Goal: Information Seeking & Learning: Learn about a topic

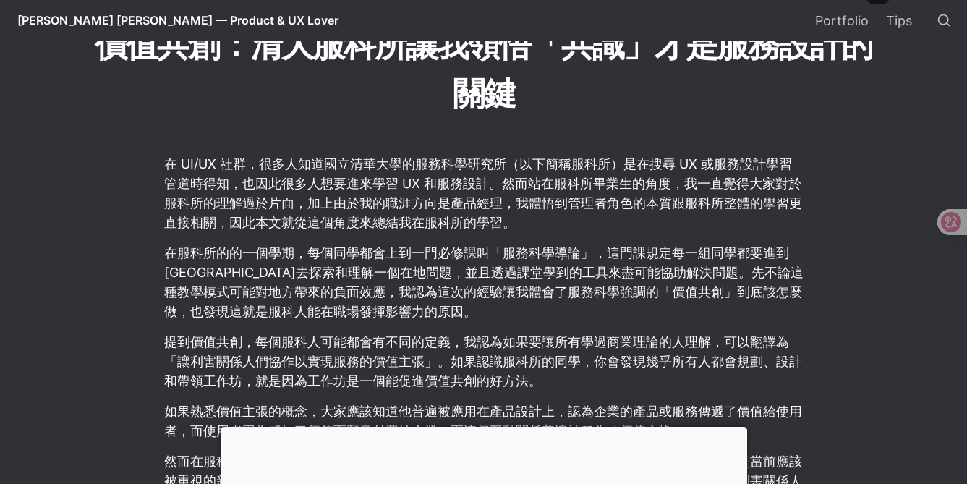
scroll to position [479, 0]
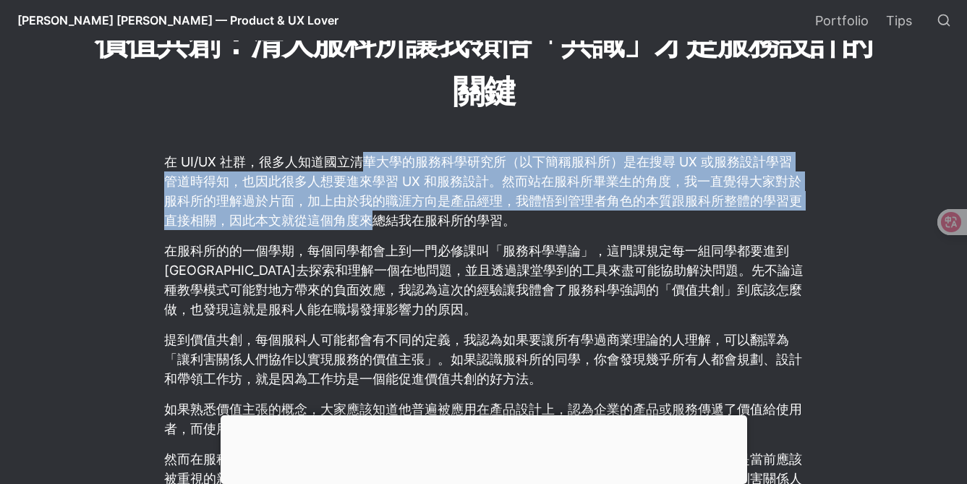
drag, startPoint x: 369, startPoint y: 166, endPoint x: 370, endPoint y: 230, distance: 64.4
click at [370, 230] on p "在 UI/UX 社群，很多人知道國立清華大學的服務科學研究所（以下簡稱服科所）是在搜尋 UX 或服務設計學習管道時得知，也因此很多人想要進來學習 UX 和服務…" at bounding box center [484, 191] width 642 height 82
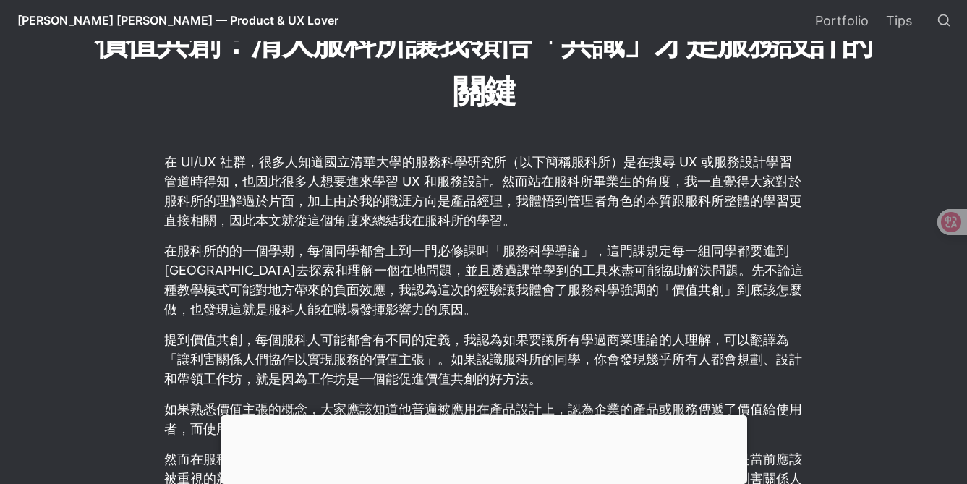
click at [437, 153] on p "在 UI/UX 社群，很多人知道國立清華大學的服務科學研究所（以下簡稱服科所）是在搜尋 UX 或服務設計學習管道時得知，也因此很多人想要進來學習 UX 和服務…" at bounding box center [484, 191] width 642 height 82
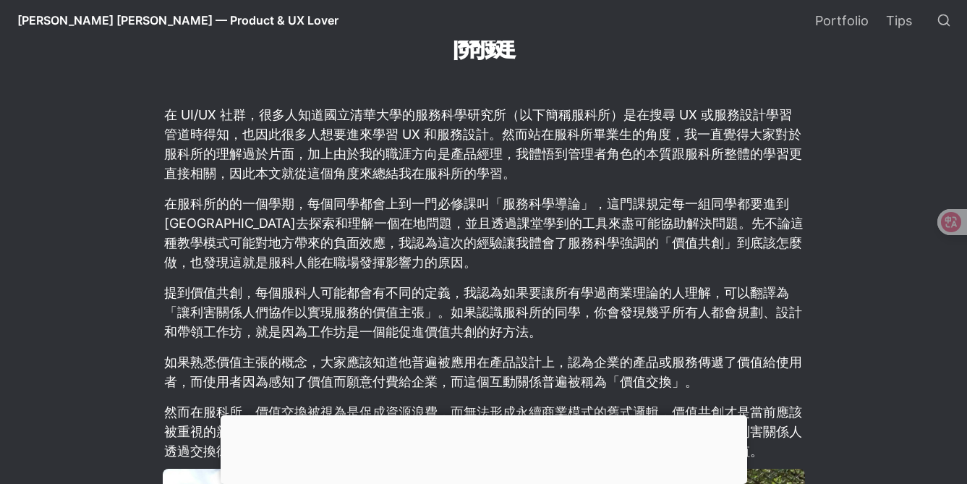
scroll to position [527, 0]
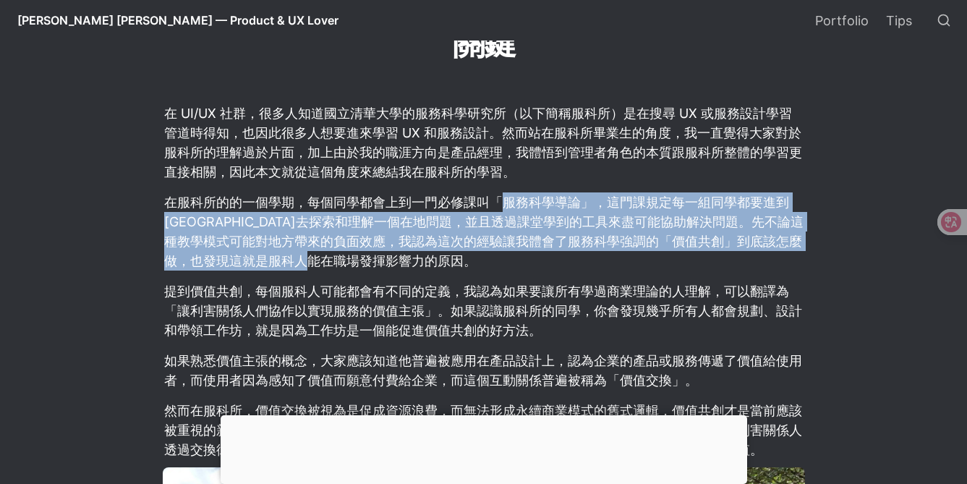
drag, startPoint x: 509, startPoint y: 208, endPoint x: 502, endPoint y: 273, distance: 65.4
click at [502, 273] on p "在服科所的的一個學期，每個同學都會上到一門必修課叫「服務科學導論」，這門課規定每一組同學都要進到[GEOGRAPHIC_DATA]去探索和理解一個在地問題，並…" at bounding box center [484, 231] width 642 height 82
click at [493, 242] on p "在服科所的的一個學期，每個同學都會上到一門必修課叫「服務科學導論」，這門課規定每一組同學都要進到[GEOGRAPHIC_DATA]去探索和理解一個在地問題，並…" at bounding box center [484, 231] width 642 height 82
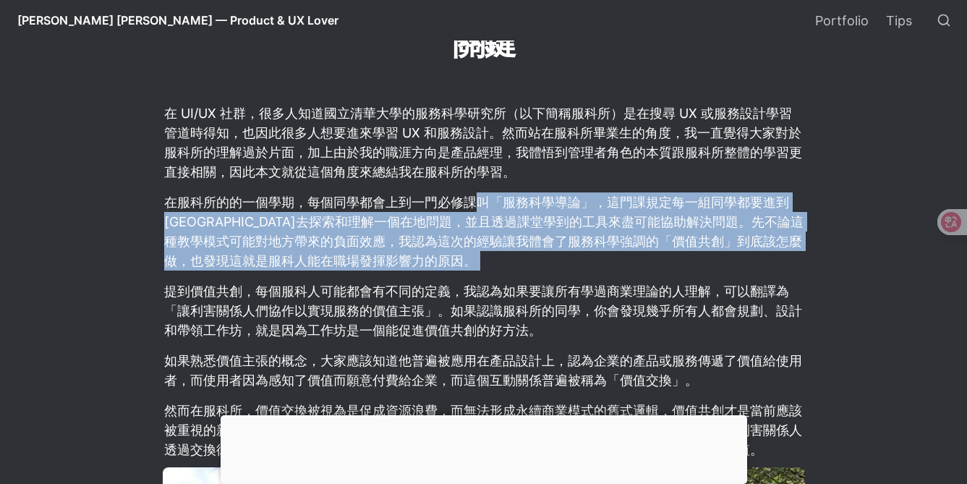
drag, startPoint x: 463, startPoint y: 279, endPoint x: 470, endPoint y: 213, distance: 66.2
click at [457, 270] on p "在服科所的的一個學期，每個同學都會上到一門必修課叫「服務科學導論」，這門課規定每一組同學都要進到[GEOGRAPHIC_DATA]去探索和理解一個在地問題，並…" at bounding box center [484, 231] width 642 height 82
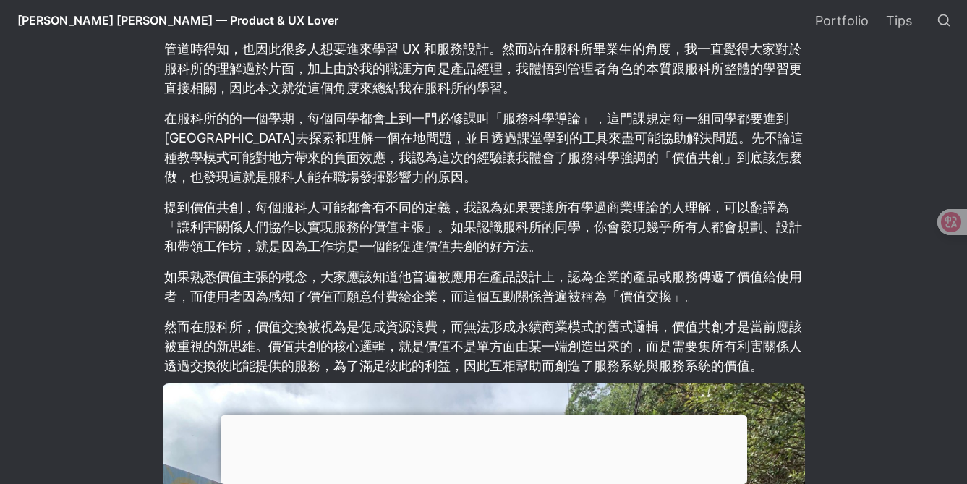
scroll to position [615, 0]
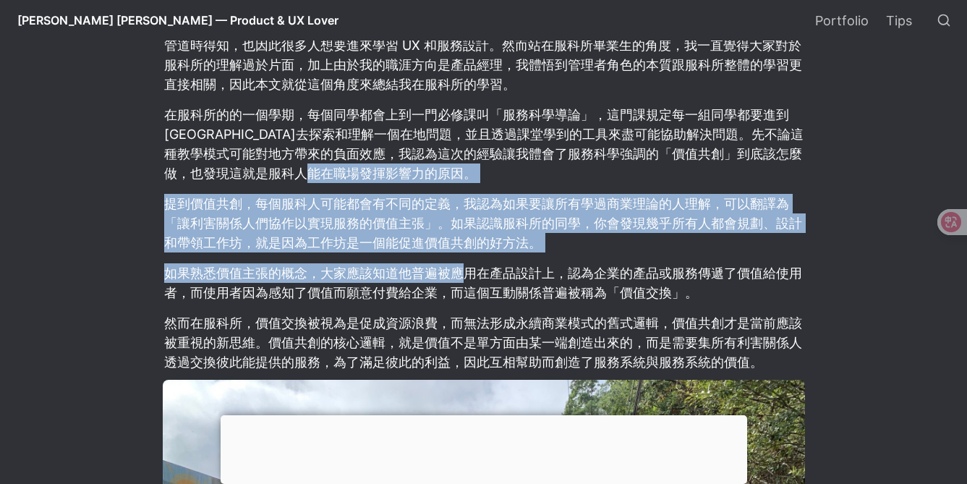
drag, startPoint x: 470, startPoint y: 240, endPoint x: 495, endPoint y: 187, distance: 58.9
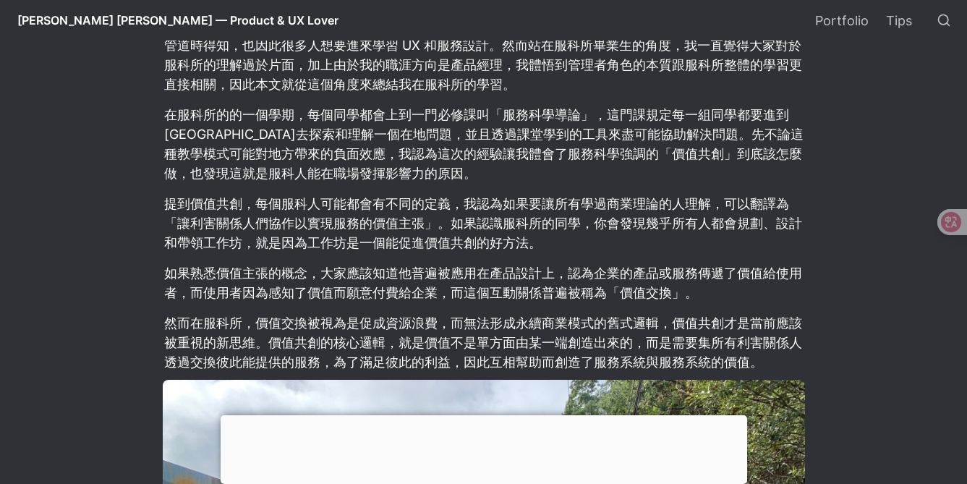
click at [483, 270] on p "如果熟悉價值主張的概念，大家應該知道他普遍被應用在產品設計上，認為企業的產品或服務傳遞了價值給使用者，而使用者因為感知了價值而願意付費給企業，而這個互動關係普…" at bounding box center [484, 282] width 642 height 43
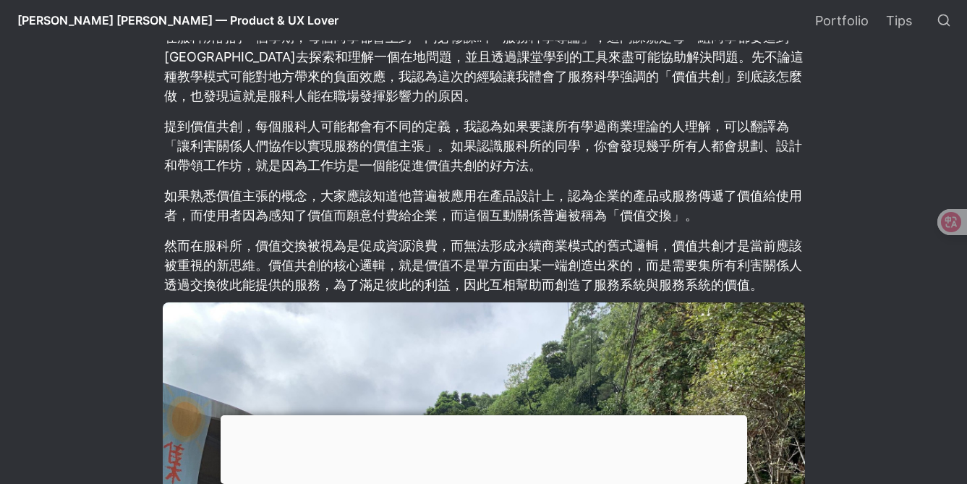
scroll to position [696, 0]
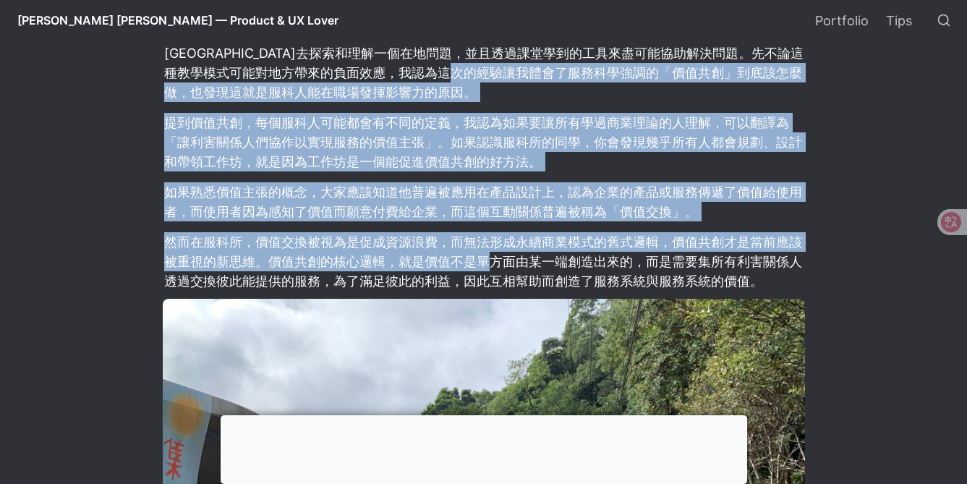
drag, startPoint x: 508, startPoint y: 175, endPoint x: 530, endPoint y: 72, distance: 105.7
click at [500, 166] on p "提到價值共創，每個服科人可能都會有不同的定義，我認為如果要讓所有學過商業理論的人理解，可以翻譯為「讓利害關係人們協作以實現服務的價值主張」。如果認識服科所的同…" at bounding box center [484, 142] width 642 height 63
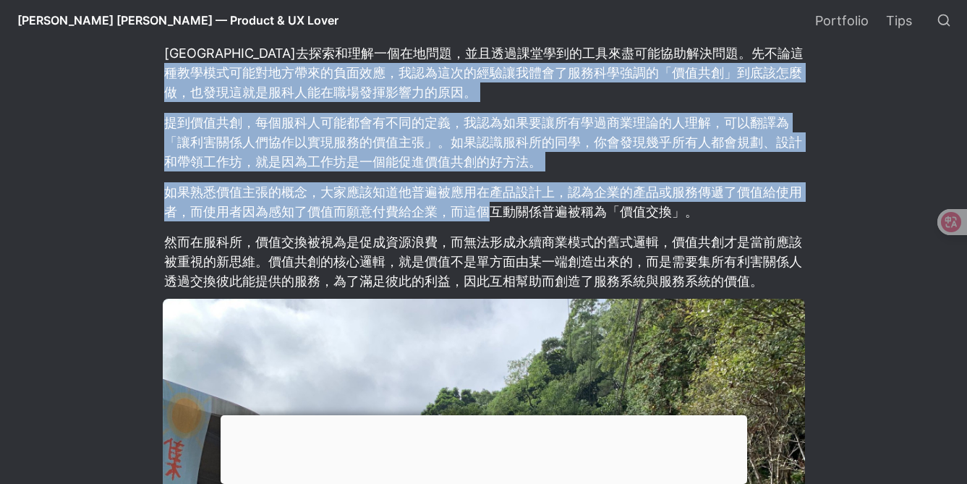
drag, startPoint x: 490, startPoint y: 218, endPoint x: 241, endPoint y: 69, distance: 290.1
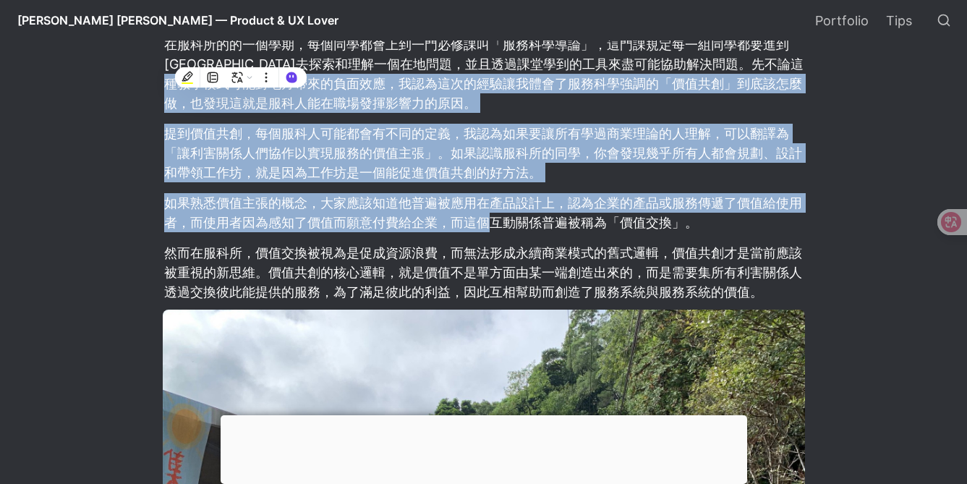
scroll to position [658, 0]
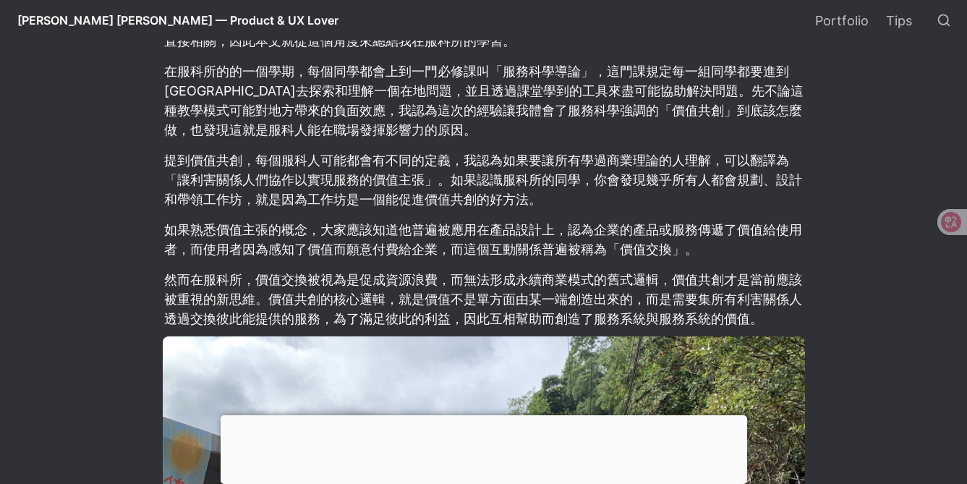
click at [359, 255] on p "如果熟悉價值主張的概念，大家應該知道他普遍被應用在產品設計上，認為企業的產品或服務傳遞了價值給使用者，而使用者因為感知了價值而願意付費給企業，而這個互動關係普…" at bounding box center [484, 239] width 642 height 43
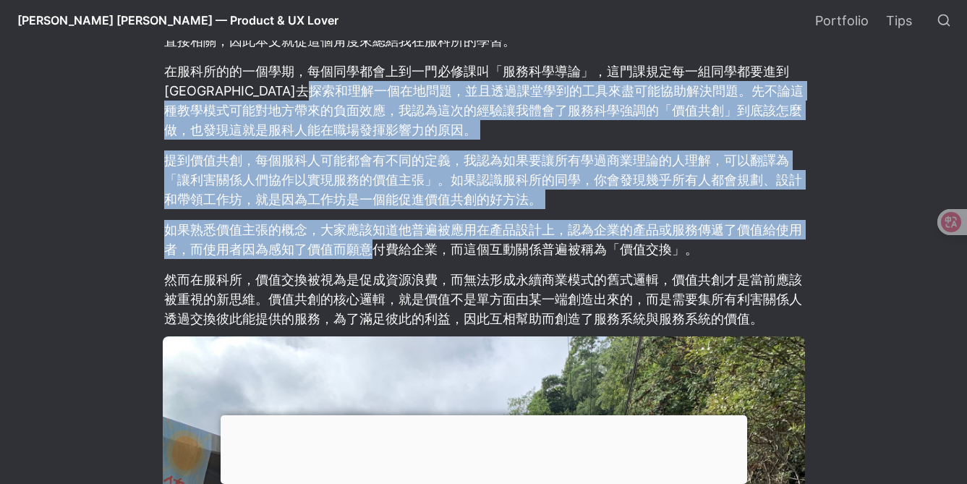
drag, startPoint x: 367, startPoint y: 249, endPoint x: 379, endPoint y: 99, distance: 150.2
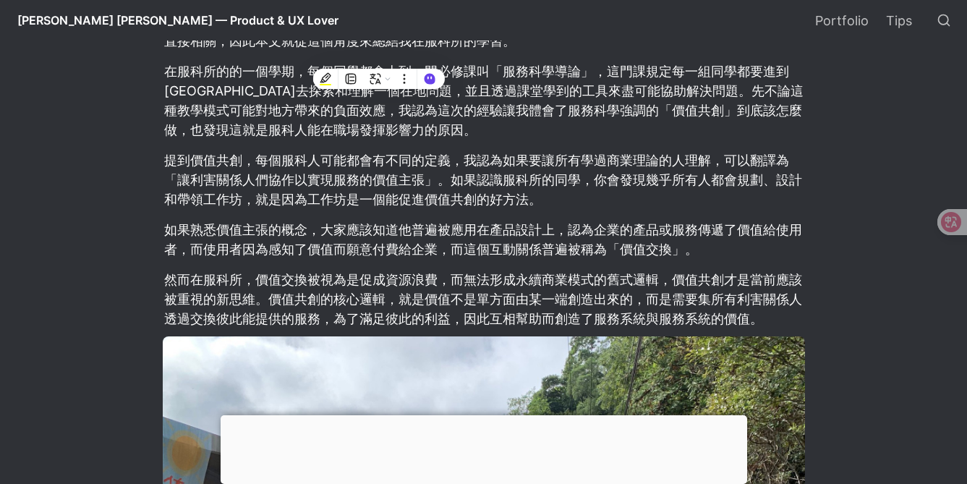
click at [415, 283] on p "然而在服科所，價值交換被視為是促成資源浪費，而無法形成永續商業模式的舊式邏輯，價值共創才是當前應該被重視的新思維。價值共創的核心邏輯，就是價值不是單方面由某一…" at bounding box center [484, 299] width 642 height 63
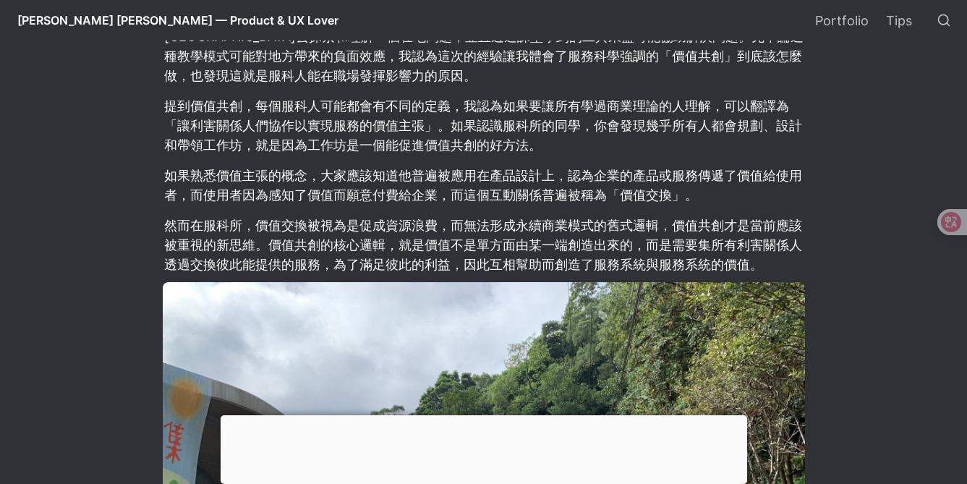
scroll to position [713, 0]
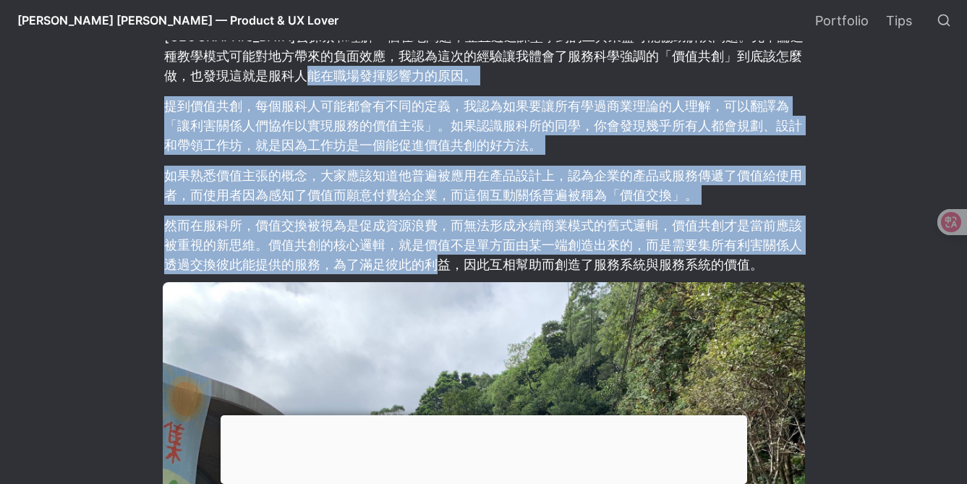
drag, startPoint x: 436, startPoint y: 213, endPoint x: 465, endPoint y: 90, distance: 127.0
click at [430, 229] on p "然而在服科所，價值交換被視為是促成資源浪費，而無法形成永續商業模式的舊式邏輯，價值共創才是當前應該被重視的新思維。價值共創的核心邏輯，就是價值不是單方面由某一…" at bounding box center [484, 244] width 642 height 63
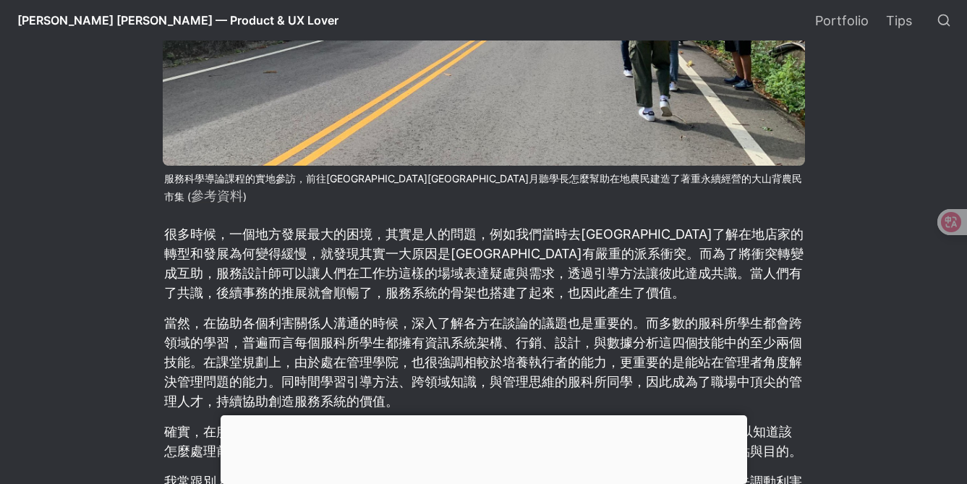
scroll to position [1312, 0]
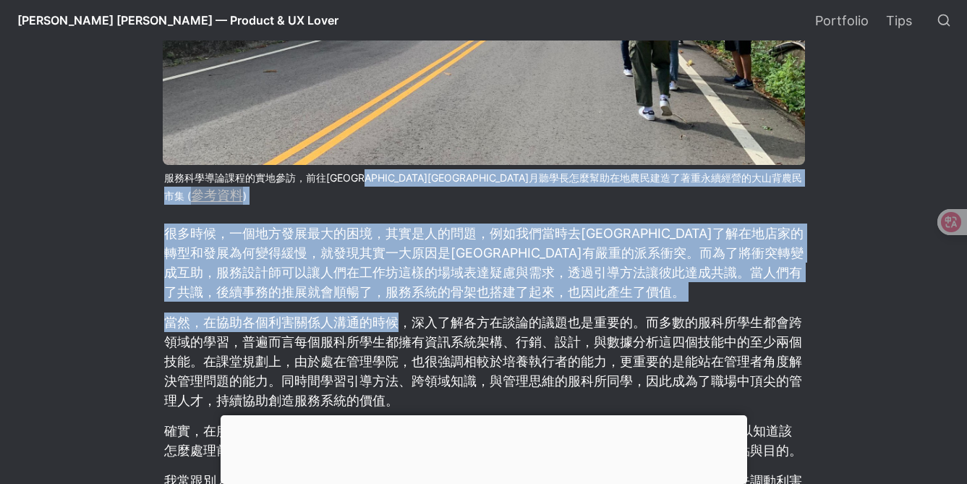
drag, startPoint x: 417, startPoint y: 172, endPoint x: 396, endPoint y: 300, distance: 129.8
click at [396, 301] on article "在 UI/UX 社群，很多人知道國立清華大學的服務科學研究所（以下簡稱服科所）是在搜尋 UX 或服務設計學習管道時得知，也因此很多人想要進來學習 UX 和服務…" at bounding box center [483, 361] width 781 height 2149
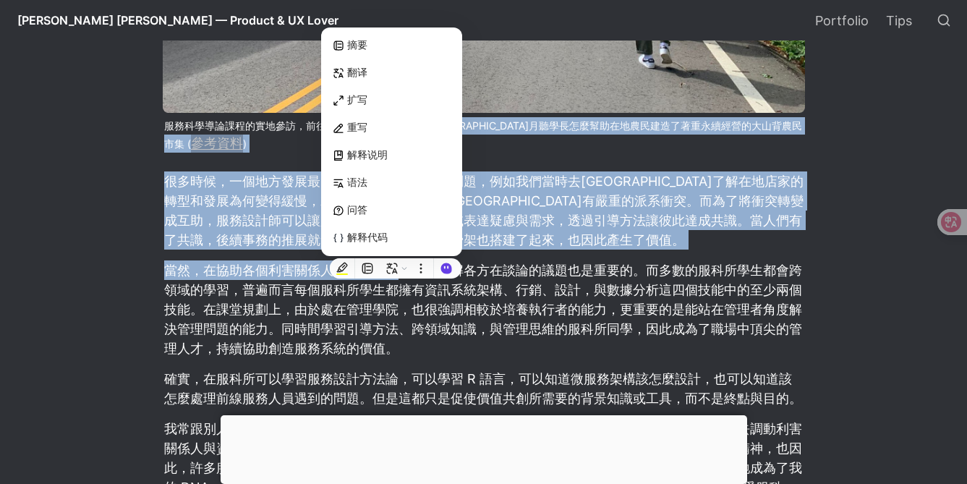
scroll to position [1366, 0]
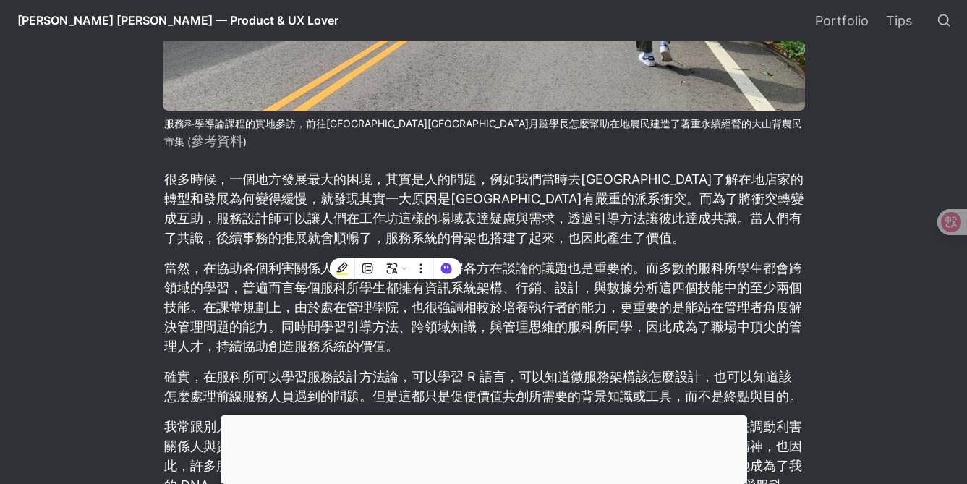
click at [246, 267] on p "當然，在協助各個利害關係人溝通的時候，深入了解各方在談論的議題也是重要的。而多數的服科所學生都會跨領域的學習，普遍而言每個服科所學生都擁有資訊系統架構、行銷、…" at bounding box center [484, 307] width 642 height 102
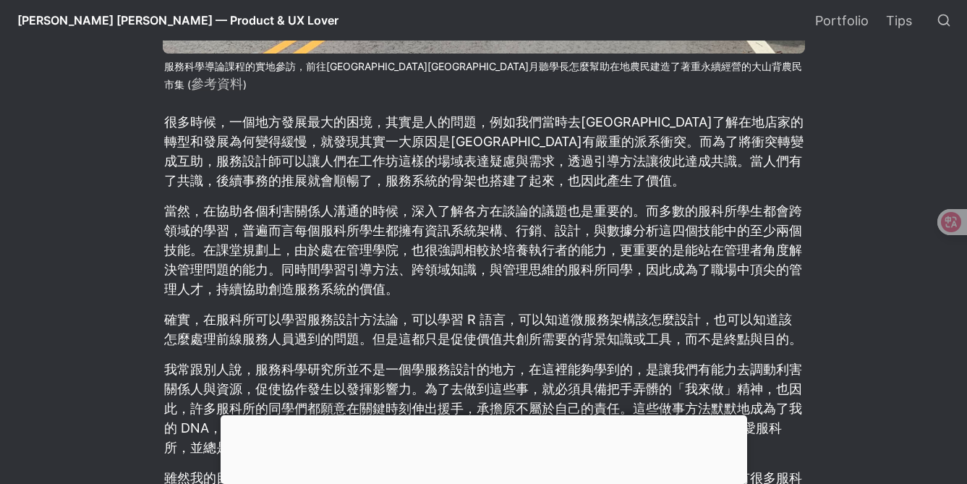
scroll to position [1424, 0]
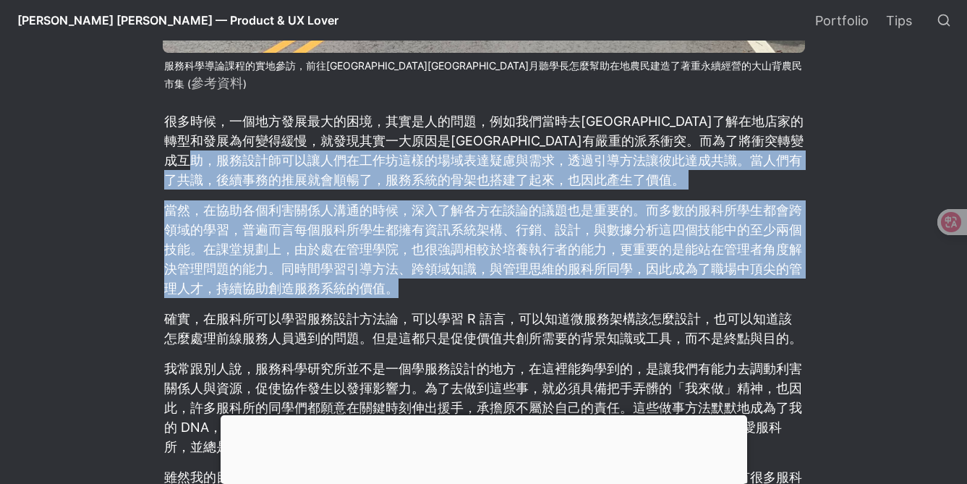
drag, startPoint x: 374, startPoint y: 147, endPoint x: 359, endPoint y: 286, distance: 140.4
click at [359, 286] on article "在 UI/UX 社群，很多人知道國立清華大學的服務科學研究所（以下簡稱服科所）是在搜尋 UX 或服務設計學習管道時得知，也因此很多人想要進來學習 UX 和服務…" at bounding box center [483, 249] width 781 height 2149
click at [324, 221] on p "當然，在協助各個利害關係人溝通的時候，深入了解各方在談論的議題也是重要的。而多數的服科所學生都會跨領域的學習，普遍而言每個服科所學生都擁有資訊系統架構、行銷、…" at bounding box center [484, 249] width 642 height 102
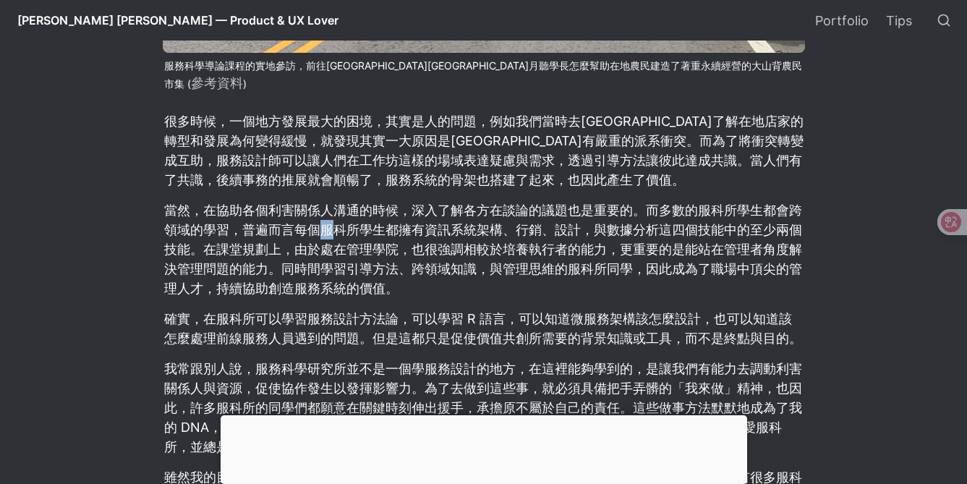
click at [324, 221] on p "當然，在協助各個利害關係人溝通的時候，深入了解各方在談論的議題也是重要的。而多數的服科所學生都會跨領域的學習，普遍而言每個服科所學生都擁有資訊系統架構、行銷、…" at bounding box center [484, 249] width 642 height 102
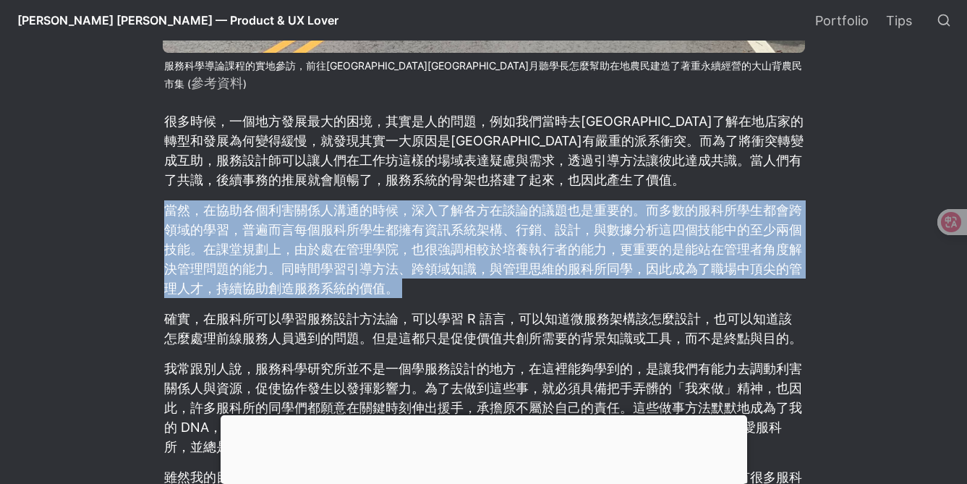
click at [324, 221] on p "當然，在協助各個利害關係人溝通的時候，深入了解各方在談論的議題也是重要的。而多數的服科所學生都會跨領域的學習，普遍而言每個服科所學生都擁有資訊系統架構、行銷、…" at bounding box center [484, 249] width 642 height 102
click at [600, 211] on p "當然，在協助各個利害關係人溝通的時候，深入了解各方在談論的議題也是重要的。而多數的服科所學生都會跨領域的學習，普遍而言每個服科所學生都擁有資訊系統架構、行銷、…" at bounding box center [484, 249] width 642 height 102
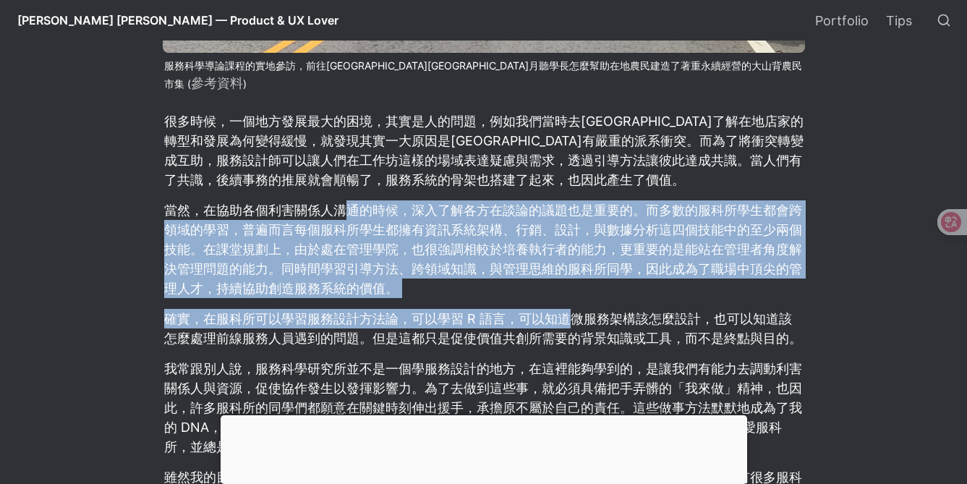
drag, startPoint x: 348, startPoint y: 199, endPoint x: 568, endPoint y: 307, distance: 245.2
click at [568, 307] on article "在 UI/UX 社群，很多人知道國立清華大學的服務科學研究所（以下簡稱服科所）是在搜尋 UX 或服務設計學習管道時得知，也因此很多人想要進來學習 UX 和服務…" at bounding box center [483, 249] width 781 height 2149
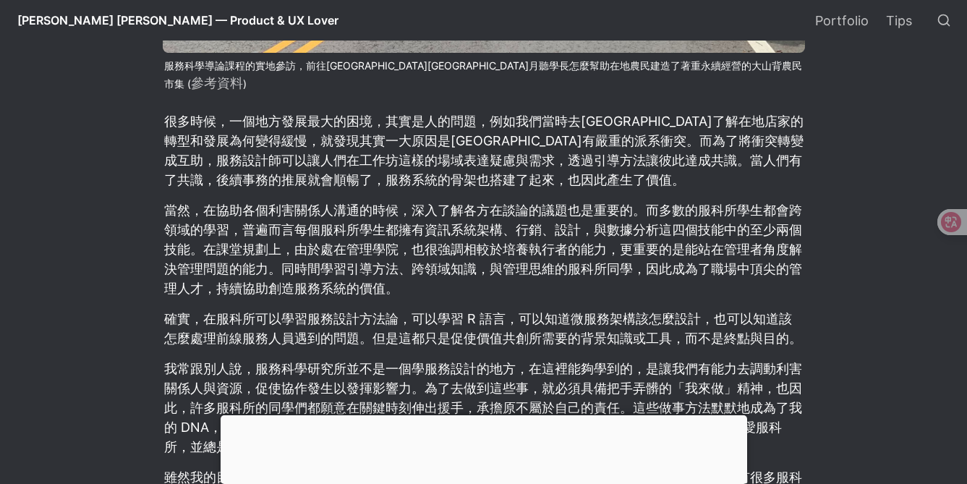
drag, startPoint x: 579, startPoint y: 273, endPoint x: 440, endPoint y: 229, distance: 146.2
click at [579, 273] on p "當然，在協助各個利害關係人溝通的時候，深入了解各方在談論的議題也是重要的。而多數的服科所學生都會跨領域的學習，普遍而言每個服科所學生都擁有資訊系統架構、行銷、…" at bounding box center [484, 249] width 642 height 102
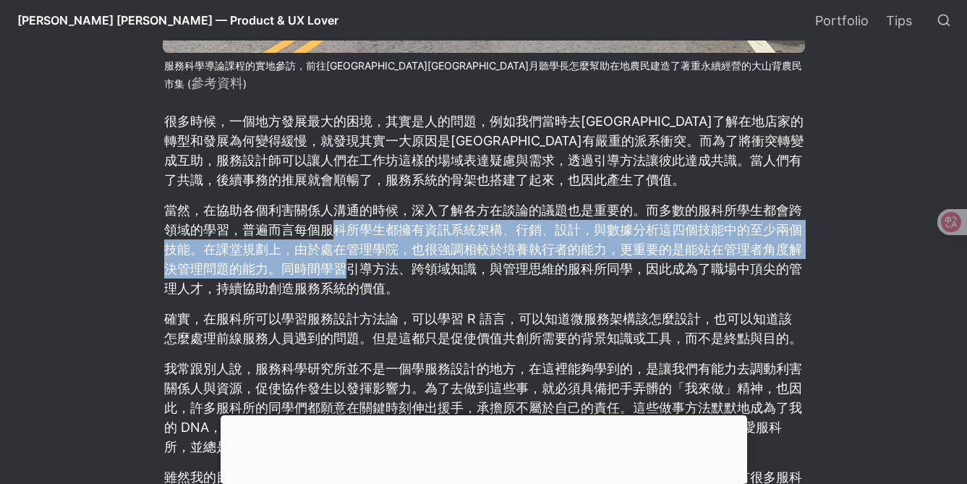
drag, startPoint x: 330, startPoint y: 221, endPoint x: 352, endPoint y: 260, distance: 44.7
click at [348, 258] on p "當然，在協助各個利害關係人溝通的時候，深入了解各方在談論的議題也是重要的。而多數的服科所學生都會跨領域的學習，普遍而言每個服科所學生都擁有資訊系統架構、行銷、…" at bounding box center [484, 249] width 642 height 102
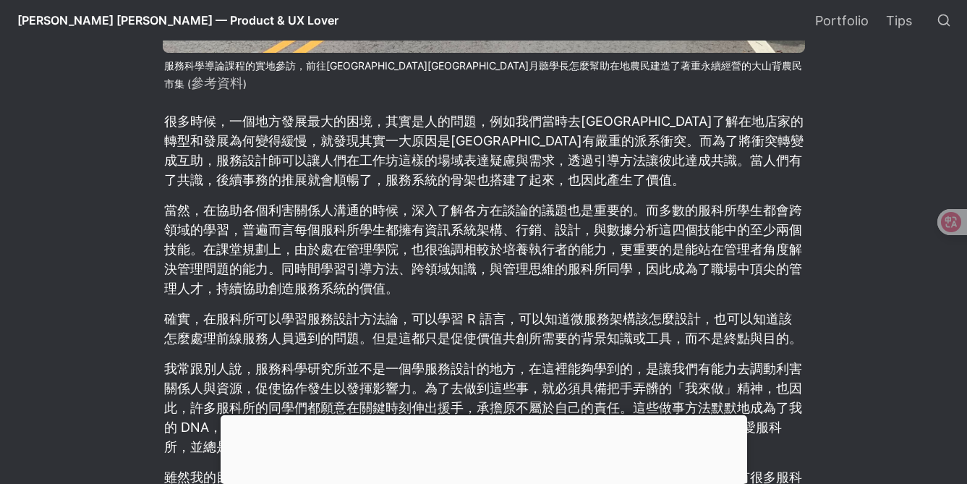
click at [532, 204] on p "當然，在協助各個利害關係人溝通的時候，深入了解各方在談論的議題也是重要的。而多數的服科所學生都會跨領域的學習，普遍而言每個服科所學生都擁有資訊系統架構、行銷、…" at bounding box center [484, 249] width 642 height 102
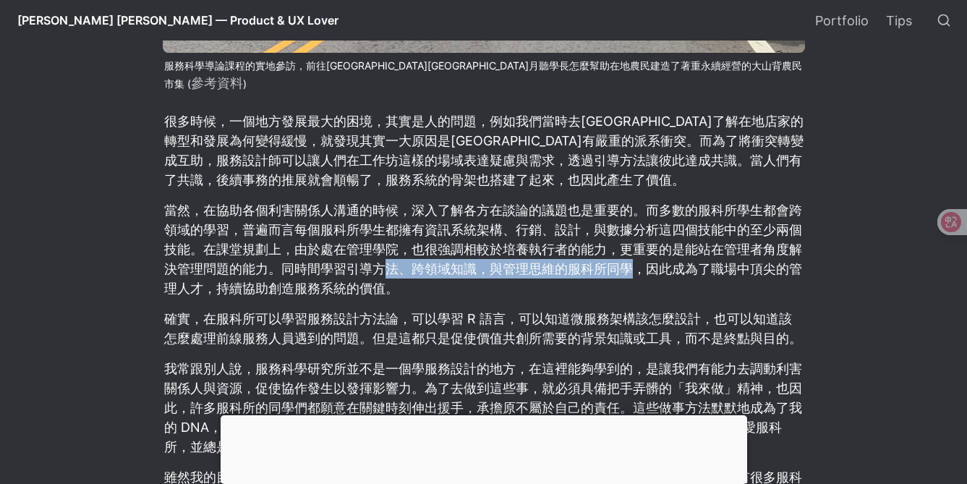
drag, startPoint x: 383, startPoint y: 249, endPoint x: 628, endPoint y: 260, distance: 245.5
click at [628, 260] on p "當然，在協助各個利害關係人溝通的時候，深入了解各方在談論的議題也是重要的。而多數的服科所學生都會跨領域的學習，普遍而言每個服科所學生都擁有資訊系統架構、行銷、…" at bounding box center [484, 249] width 642 height 102
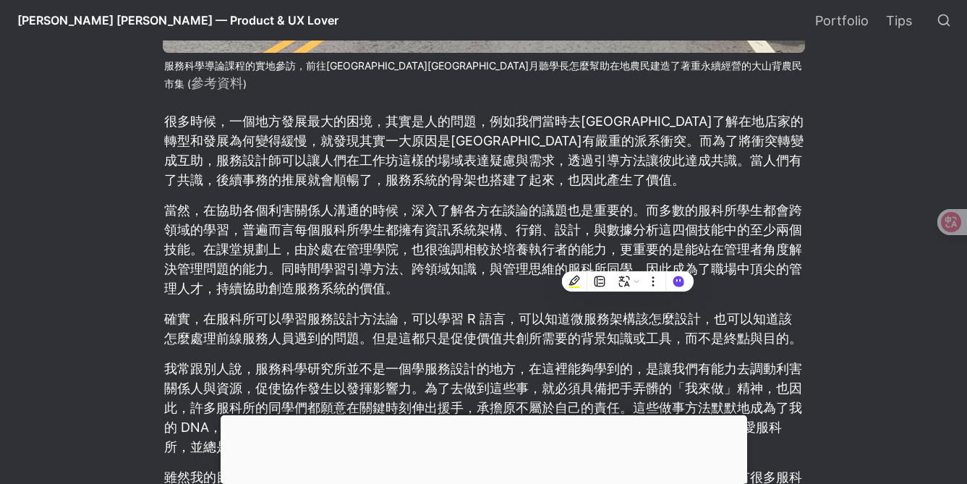
click at [430, 198] on p "當然，在協助各個利害關係人溝通的時候，深入了解各方在談論的議題也是重要的。而多數的服科所學生都會跨領域的學習，普遍而言每個服科所學生都擁有資訊系統架構、行銷、…" at bounding box center [484, 249] width 642 height 102
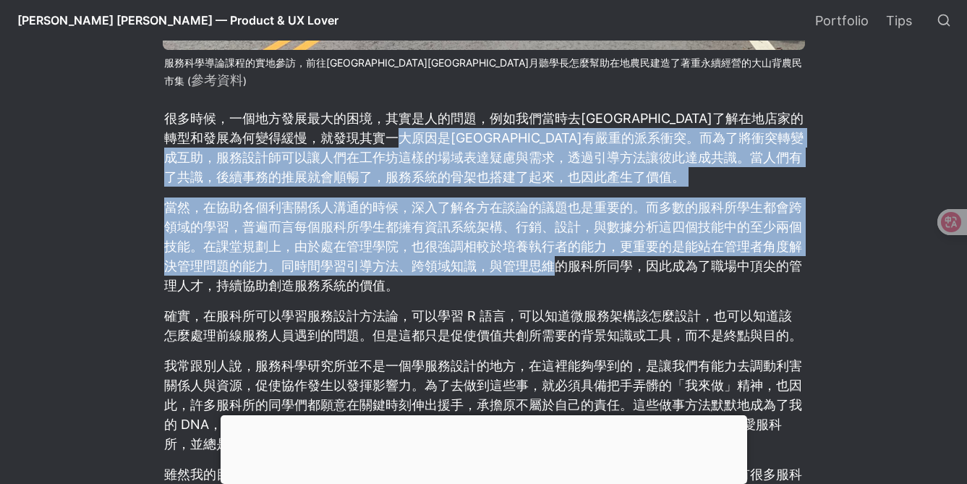
drag, startPoint x: 486, startPoint y: 119, endPoint x: 587, endPoint y: 286, distance: 194.4
click at [571, 267] on article "在 UI/UX 社群，很多人知道國立清華大學的服務科學研究所（以下簡稱服科所）是在搜尋 UX 或服務設計學習管道時得知，也因此很多人想要進來學習 UX 和服務…" at bounding box center [483, 246] width 781 height 2149
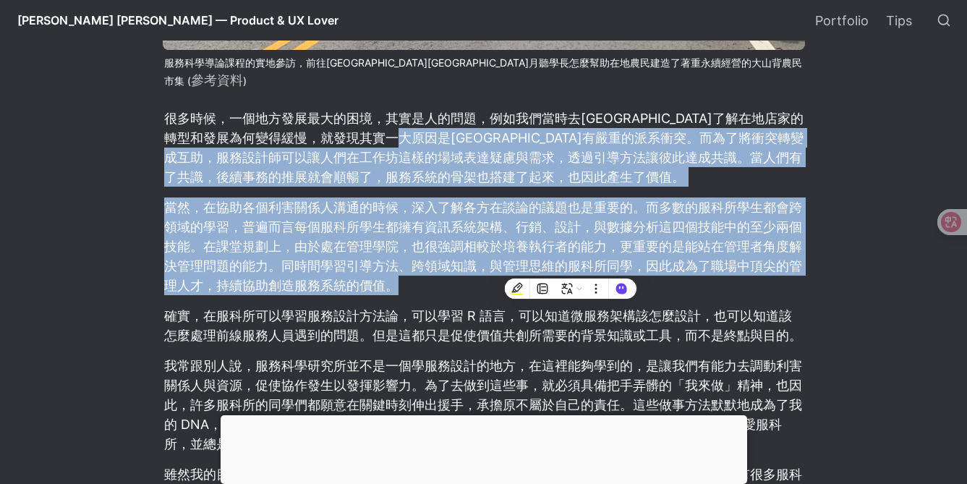
click at [254, 197] on p "當然，在協助各個利害關係人溝通的時候，深入了解各方在談論的議題也是重要的。而多數的服科所學生都會跨領域的學習，普遍而言每個服科所學生都擁有資訊系統架構、行銷、…" at bounding box center [484, 246] width 642 height 102
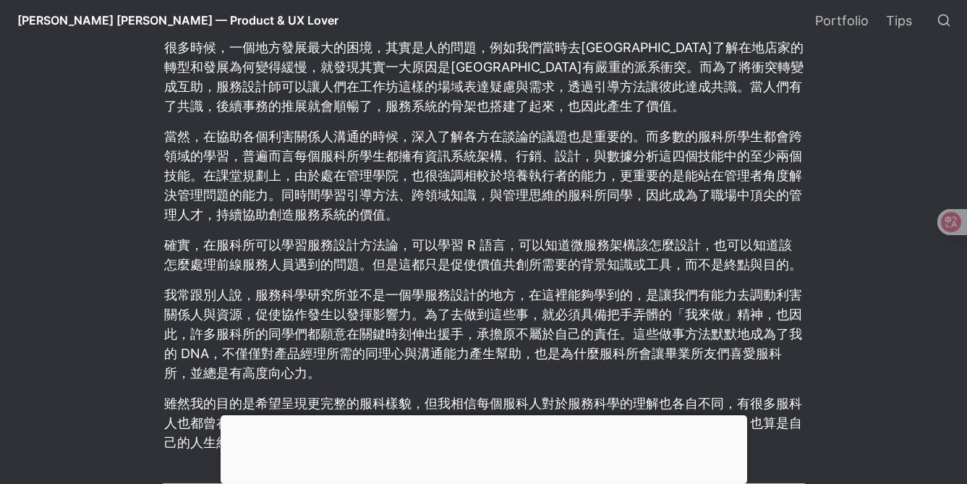
scroll to position [1500, 0]
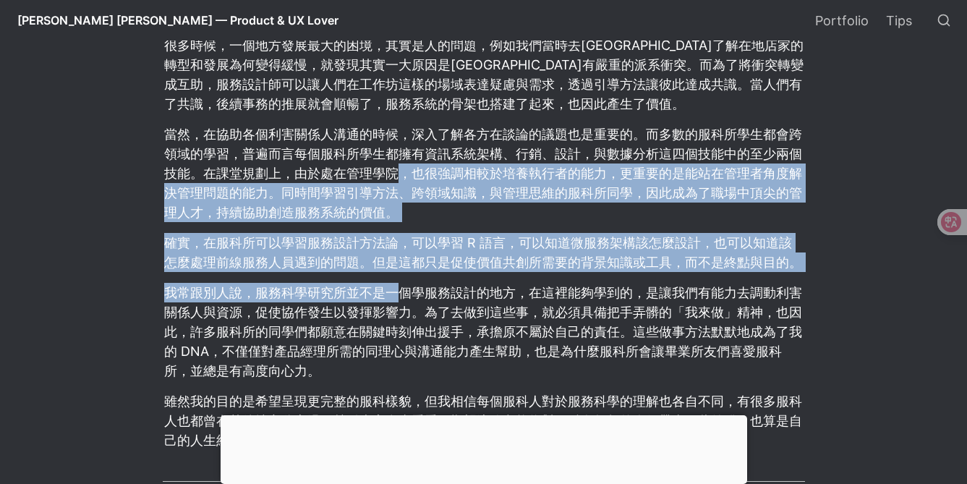
drag, startPoint x: 401, startPoint y: 154, endPoint x: 396, endPoint y: 272, distance: 118.0
click at [396, 272] on article "在 UI/UX 社群，很多人知道國立清華大學的服務科學研究所（以下簡稱服科所）是在搜尋 UX 或服務設計學習管道時得知，也因此很多人想要進來學習 UX 和服務…" at bounding box center [483, 173] width 781 height 2149
click at [273, 245] on p "確實，在服科所可以學習服務設計方法論，可以學習 R 語言，可以知道微服務架構該怎麼設計，也可以知道該怎麼處理前線服務人員遇到的問題。但是這都只是促使價值共創所…" at bounding box center [484, 252] width 642 height 43
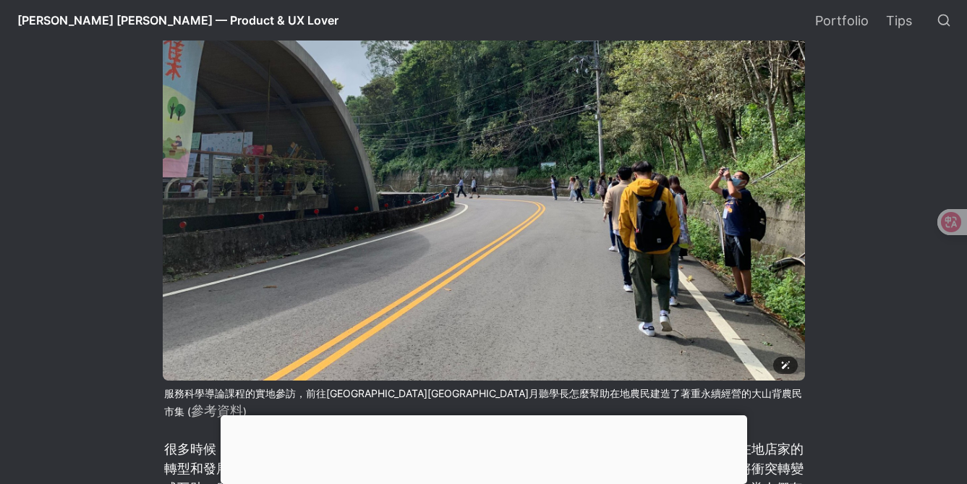
scroll to position [1330, 0]
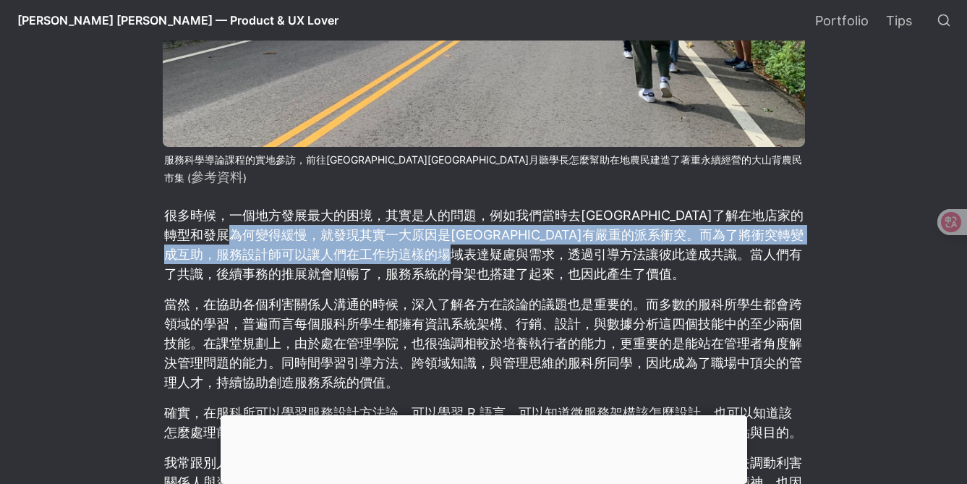
drag, startPoint x: 320, startPoint y: 219, endPoint x: 634, endPoint y: 231, distance: 313.5
click at [634, 231] on p "很多時候，一個地方發展最大的困境，其實是人的問題，例如我們當時去[GEOGRAPHIC_DATA]了解在地店家的轉型和發展為何變得緩慢，就發現其實一大原因是[…" at bounding box center [484, 244] width 642 height 82
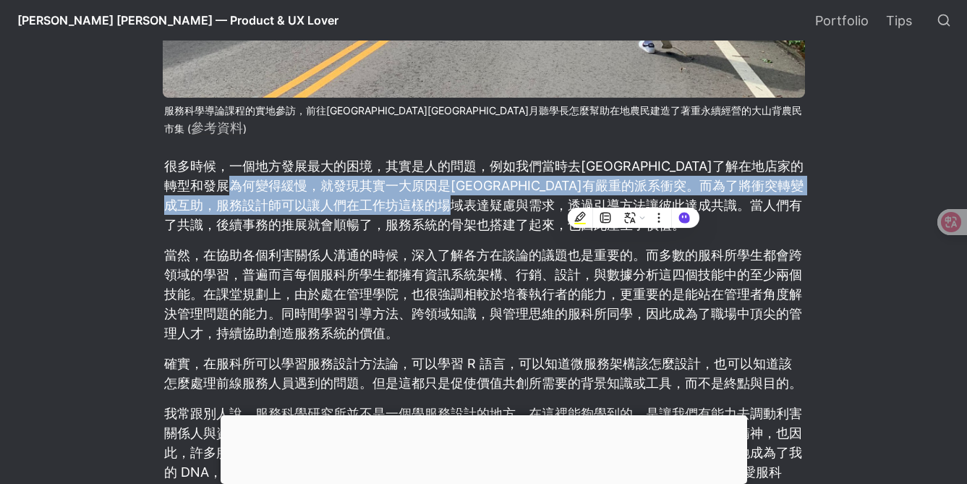
scroll to position [1387, 0]
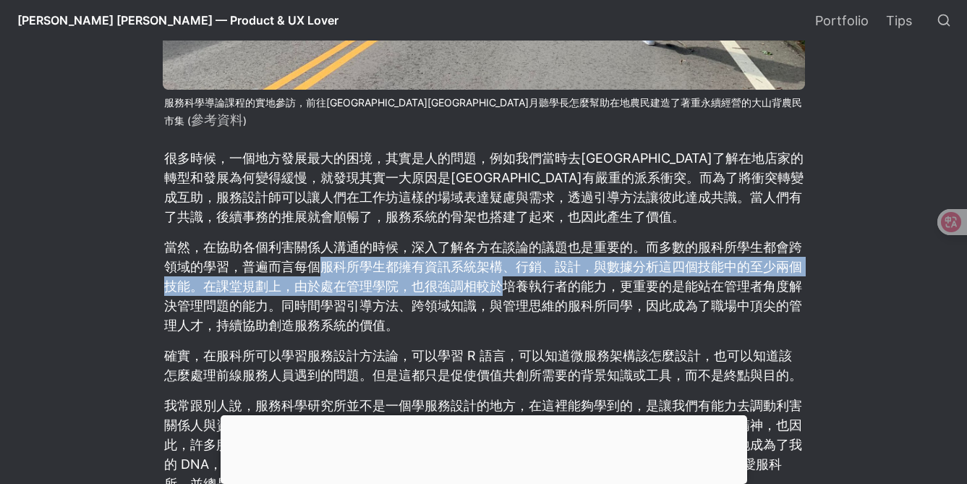
drag, startPoint x: 346, startPoint y: 252, endPoint x: 522, endPoint y: 273, distance: 177.0
click at [505, 272] on p "當然，在協助各個利害關係人溝通的時候，深入了解各方在談論的議題也是重要的。而多數的服科所學生都會跨領域的學習，普遍而言每個服科所學生都擁有資訊系統架構、行銷、…" at bounding box center [484, 286] width 642 height 102
drag, startPoint x: 605, startPoint y: 268, endPoint x: 248, endPoint y: 245, distance: 358.1
click at [248, 245] on p "當然，在協助各個利害關係人溝通的時候，深入了解各方在談論的議題也是重要的。而多數的服科所學生都會跨領域的學習，普遍而言每個服科所學生都擁有資訊系統架構、行銷、…" at bounding box center [484, 286] width 642 height 102
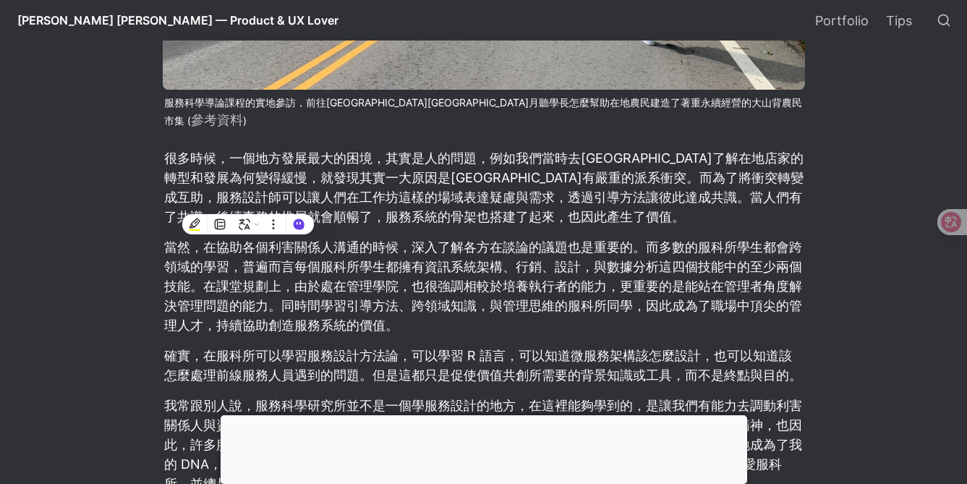
click at [458, 284] on p "當然，在協助各個利害關係人溝通的時候，深入了解各方在談論的議題也是重要的。而多數的服科所學生都會跨領域的學習，普遍而言每個服科所學生都擁有資訊系統架構、行銷、…" at bounding box center [484, 286] width 642 height 102
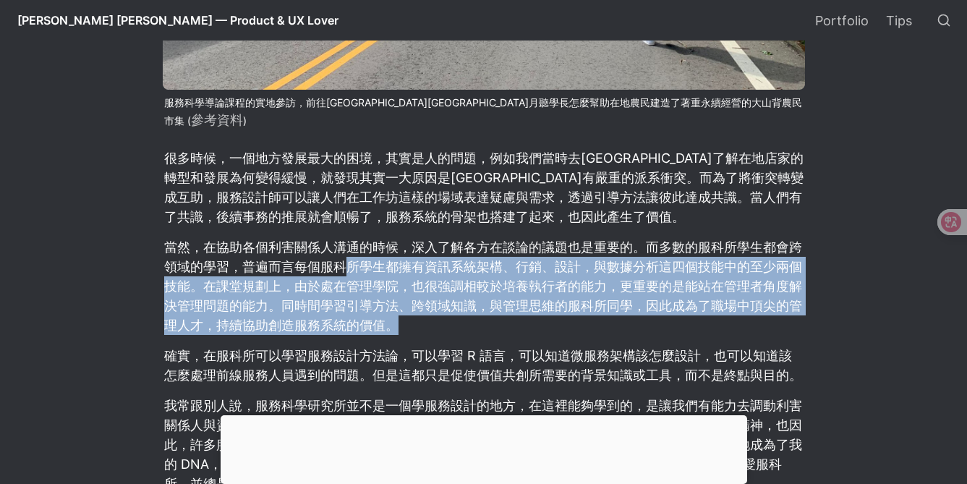
drag, startPoint x: 337, startPoint y: 260, endPoint x: 459, endPoint y: 312, distance: 131.9
click at [459, 312] on p "當然，在協助各個利害關係人溝通的時候，深入了解各方在談論的議題也是重要的。而多數的服科所學生都會跨領域的學習，普遍而言每個服科所學生都擁有資訊系統架構、行銷、…" at bounding box center [484, 286] width 642 height 102
click at [455, 289] on p "當然，在協助各個利害關係人溝通的時候，深入了解各方在談論的議題也是重要的。而多數的服科所學生都會跨領域的學習，普遍而言每個服科所學生都擁有資訊系統架構、行銷、…" at bounding box center [484, 286] width 642 height 102
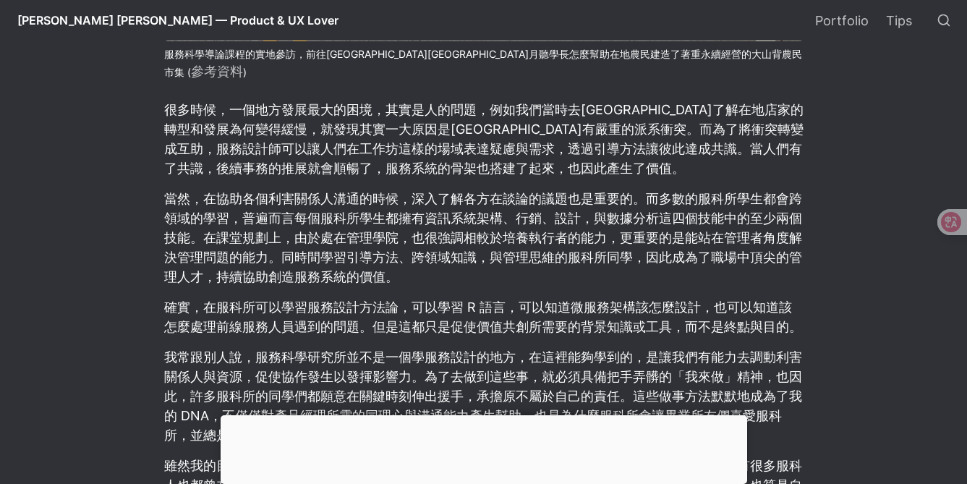
scroll to position [1441, 0]
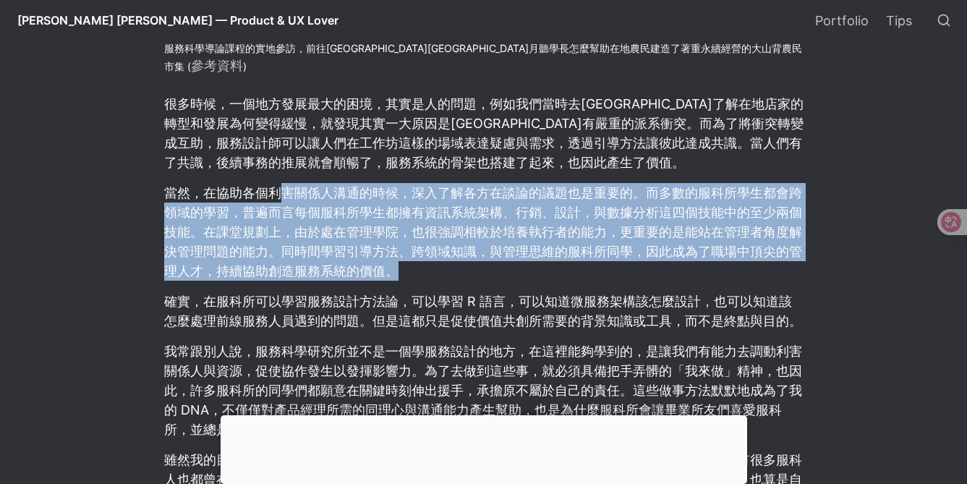
drag, startPoint x: 423, startPoint y: 268, endPoint x: 286, endPoint y: 174, distance: 167.0
click at [286, 174] on article "在 UI/UX 社群，很多人知道國立清華大學的服務科學研究所（以下簡稱服科所）是在搜尋 UX 或服務設計學習管道時得知，也因此很多人想要進來學習 UX 和服務…" at bounding box center [483, 289] width 781 height 2262
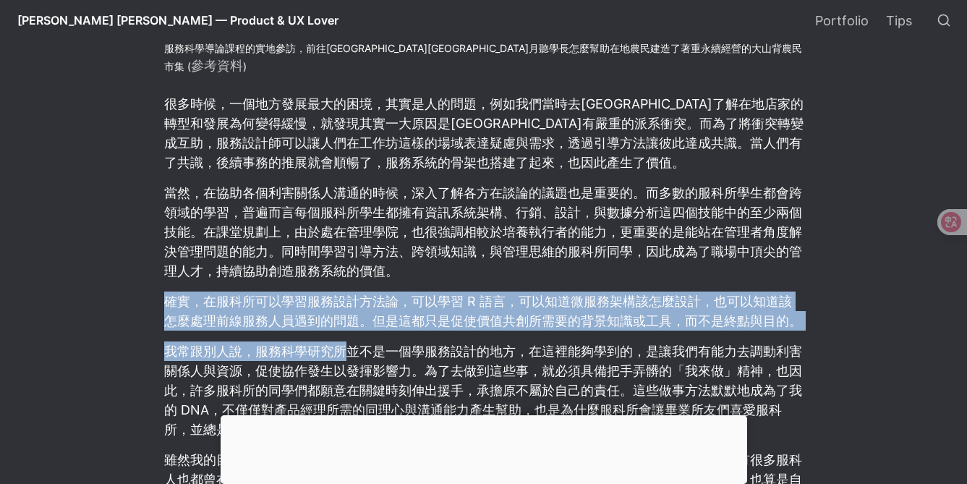
drag, startPoint x: 317, startPoint y: 294, endPoint x: 352, endPoint y: 339, distance: 56.6
click at [352, 339] on article "在 UI/UX 社群，很多人知道國立清華大學的服務科學研究所（以下簡稱服科所）是在搜尋 UX 或服務設計學習管道時得知，也因此很多人想要進來學習 UX 和服務…" at bounding box center [483, 289] width 781 height 2262
click at [474, 301] on p "確實，在服科所可以學習服務設計方法論，可以學習 R 語言，可以知道微服務架構該怎麼設計，也可以知道該怎麼處理前線服務人員遇到的問題。但是這都只是促使價值共創所…" at bounding box center [484, 310] width 642 height 43
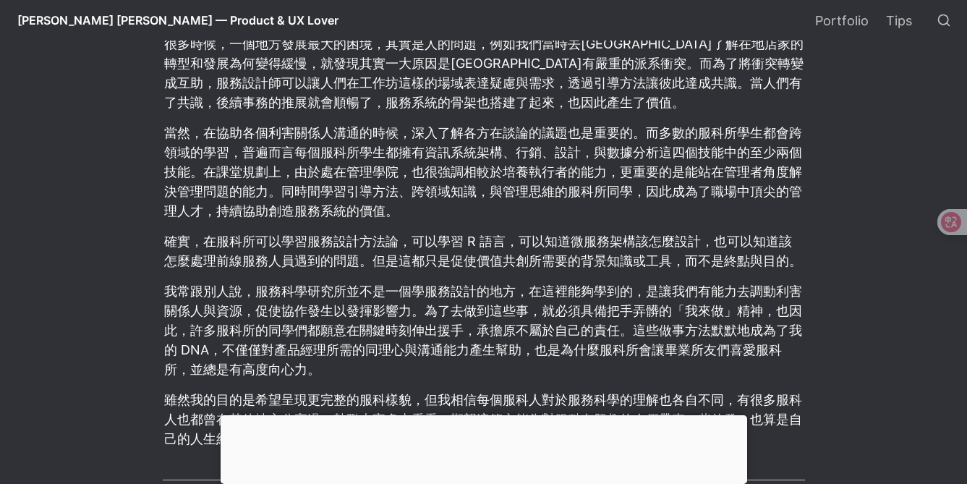
scroll to position [1503, 0]
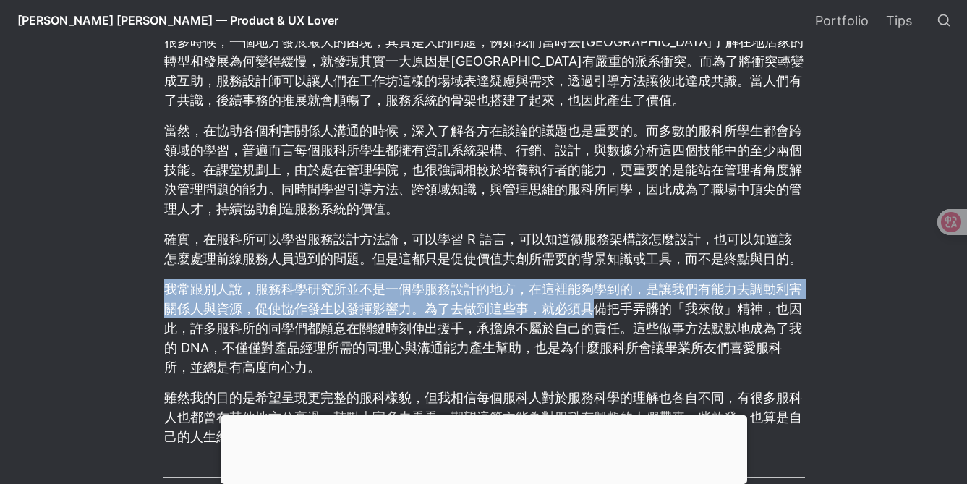
drag, startPoint x: 131, startPoint y: 262, endPoint x: 652, endPoint y: 296, distance: 522.0
click at [606, 296] on article "在 UI/UX 社群，很多人知道國立清華大學的服務科學研究所（以下簡稱服科所）是在搜尋 UX 或服務設計學習管道時得知，也因此很多人想要進來學習 UX 和服務…" at bounding box center [483, 227] width 781 height 2262
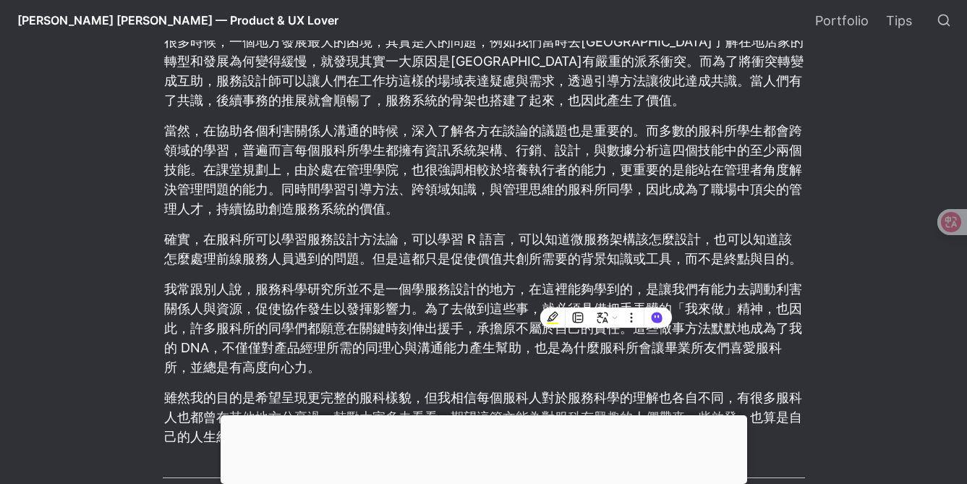
click at [663, 296] on p "我常跟別人說，服務科學研究所並不是一個學服務設計的地方，在這裡能夠學到的，是讓我們有能力去調動利害關係人與資源，促使協作發生以發揮影響力。為了去做到這些事，就…" at bounding box center [484, 328] width 642 height 102
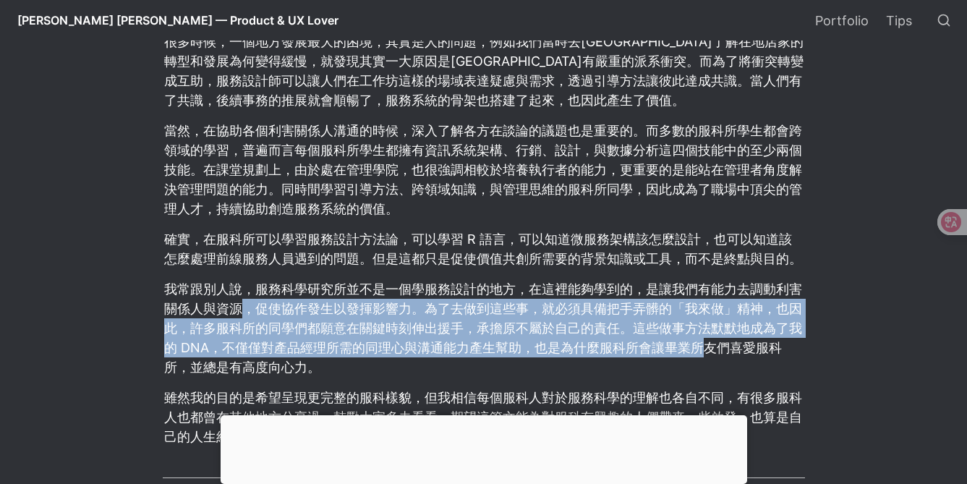
drag, startPoint x: 247, startPoint y: 287, endPoint x: 706, endPoint y: 330, distance: 460.6
click at [706, 330] on p "我常跟別人說，服務科學研究所並不是一個學服務設計的地方，在這裡能夠學到的，是讓我們有能力去調動利害關係人與資源，促使協作發生以發揮影響力。為了去做到這些事，就…" at bounding box center [484, 328] width 642 height 102
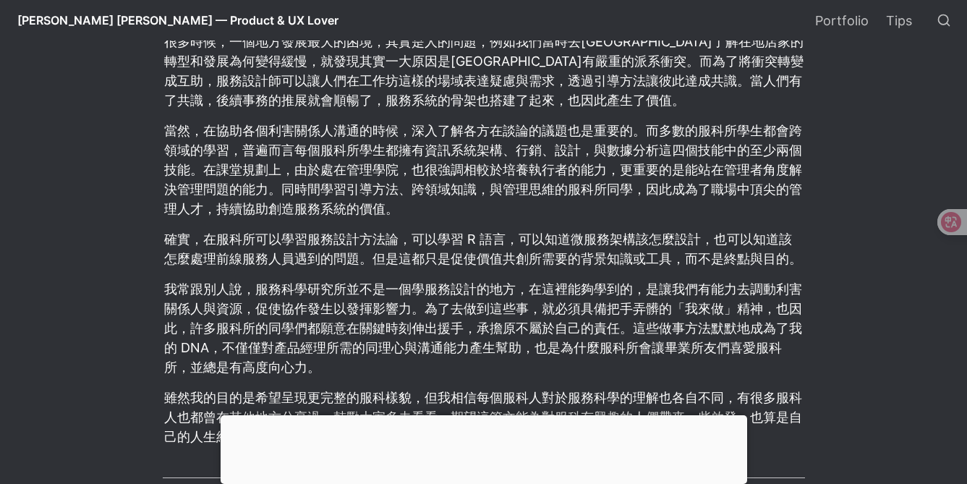
click at [354, 328] on p "我常跟別人說，服務科學研究所並不是一個學服務設計的地方，在這裡能夠學到的，是讓我們有能力去調動利害關係人與資源，促使協作發生以發揮影響力。為了去做到這些事，就…" at bounding box center [484, 328] width 642 height 102
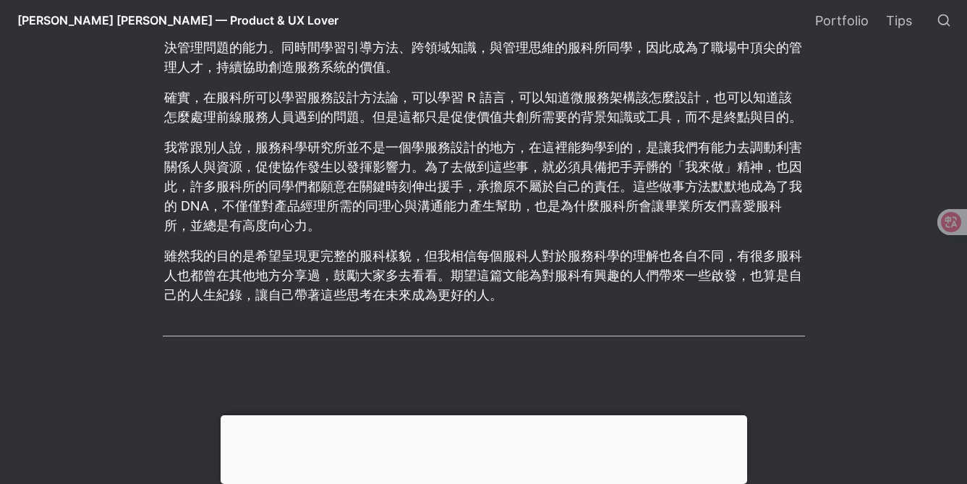
scroll to position [1650, 0]
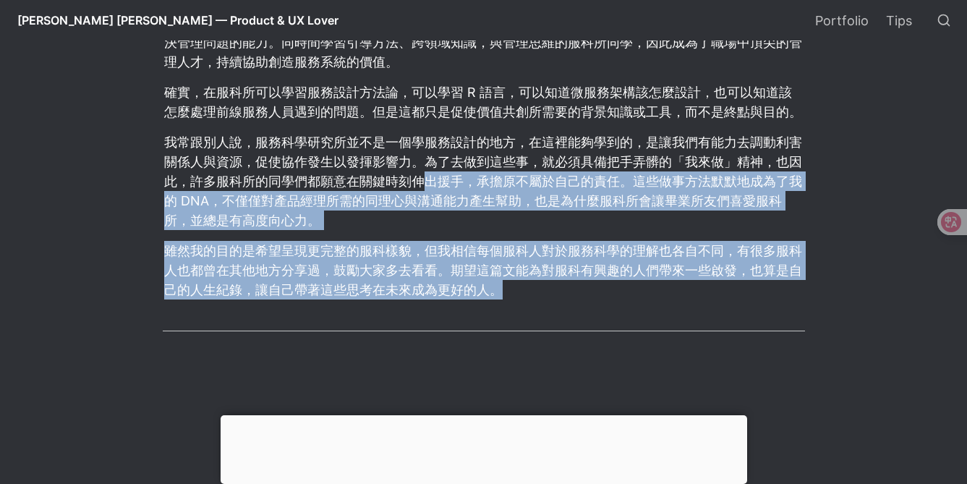
drag, startPoint x: 424, startPoint y: 289, endPoint x: 420, endPoint y: 160, distance: 128.8
click at [420, 160] on article "在 UI/UX 社群，很多人知道國立清華大學的服務科學研究所（以下簡稱服科所）是在搜尋 UX 或服務設計學習管道時得知，也因此很多人想要進來學習 UX 和服務…" at bounding box center [483, 80] width 781 height 2262
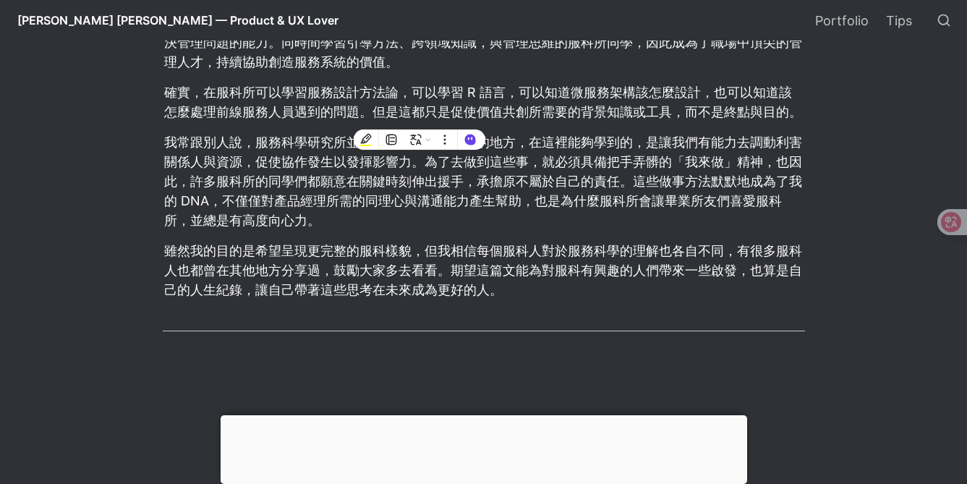
click at [352, 271] on p "雖然我的目的是希望呈現更完整的服科樣貌，但我相信每個服科人對於服務科學的理解也各自不同，有很多服科人也都曾在其他地方分享過，鼓勵大家多去看看。期望這篇文能為對…" at bounding box center [484, 270] width 642 height 63
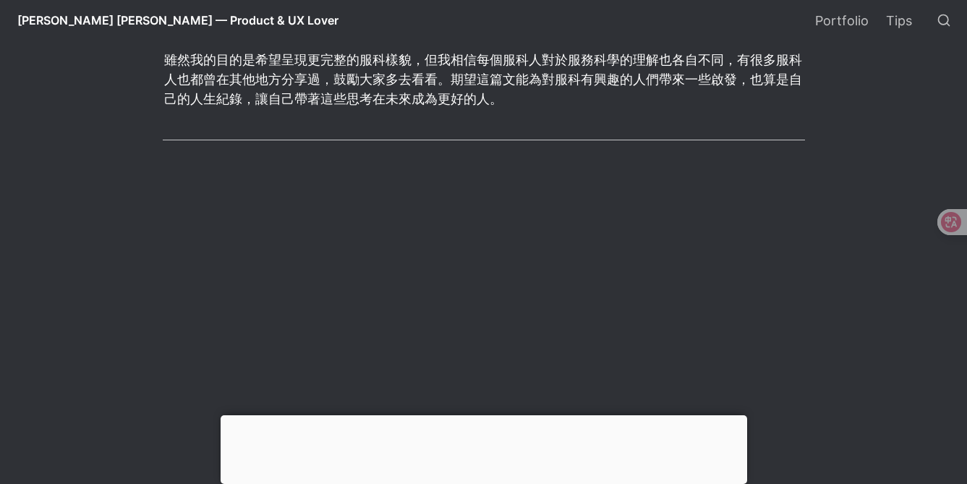
scroll to position [0, 0]
